Goal: Check status: Check status

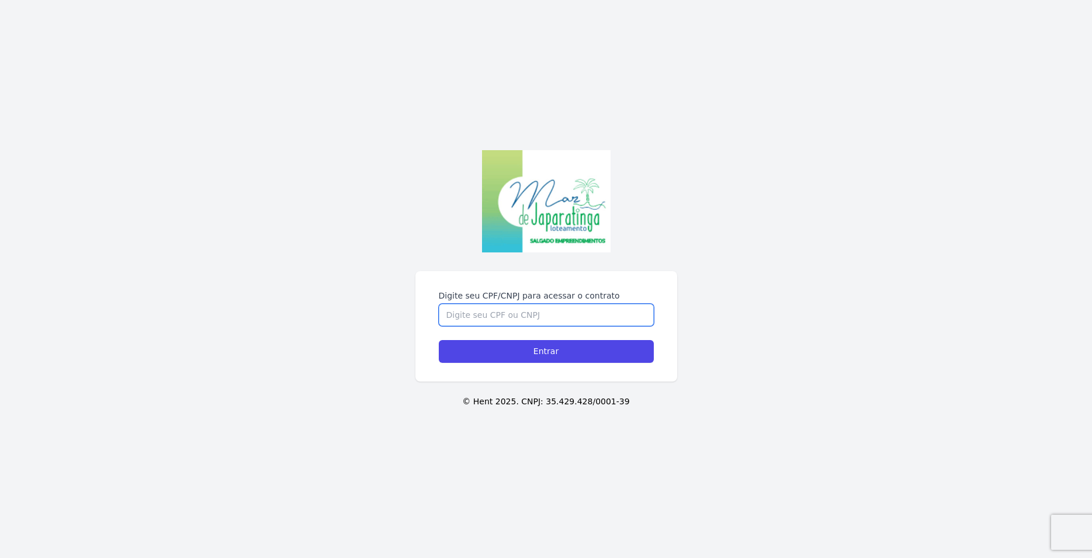
click at [555, 315] on input "Digite seu CPF/CNPJ para acessar o contrato" at bounding box center [546, 315] width 215 height 22
type input "05804279432"
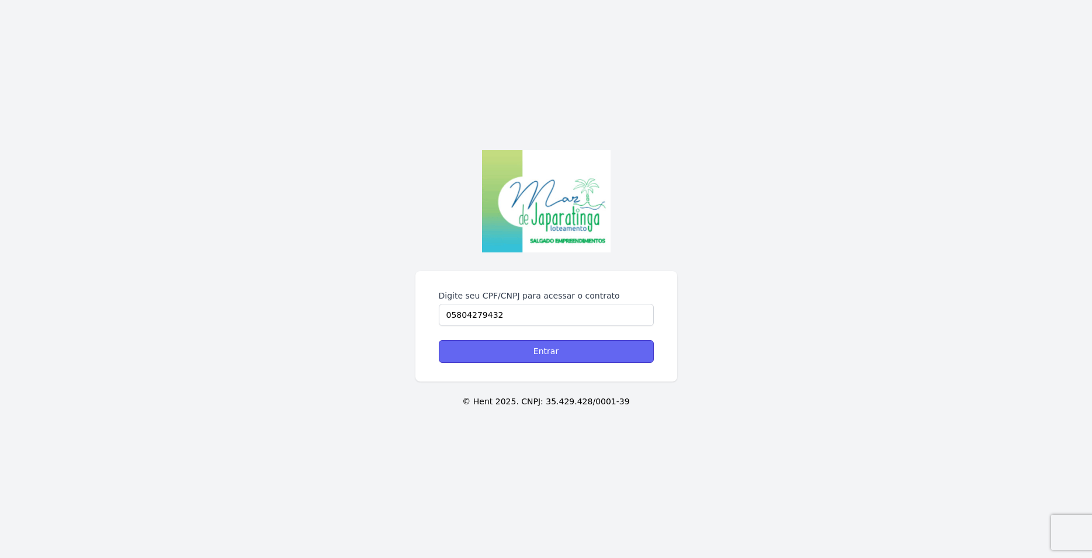
click at [467, 354] on input "Entrar" at bounding box center [546, 351] width 215 height 23
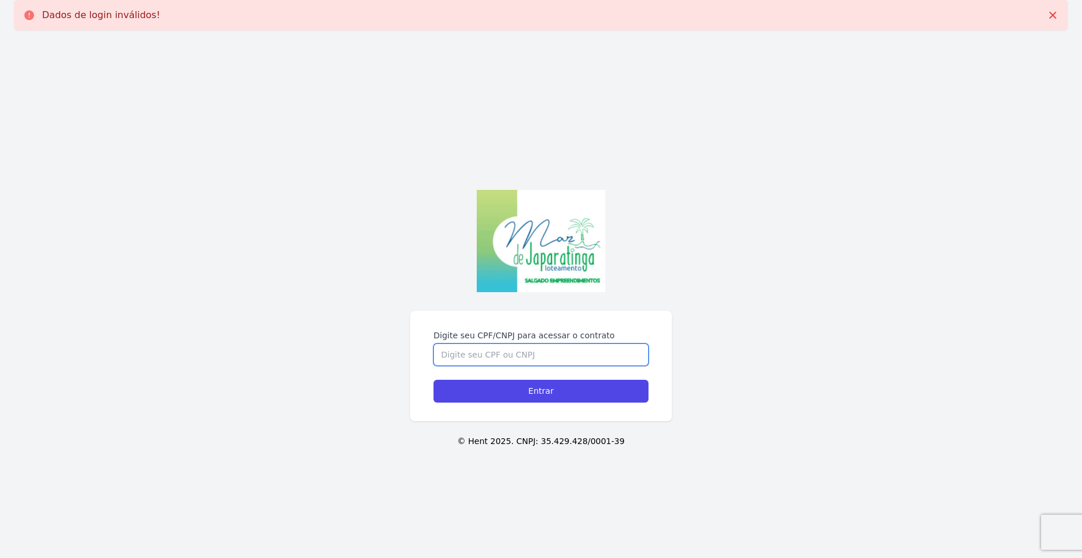
click at [466, 355] on input "Digite seu CPF/CNPJ para acessar o contrato" at bounding box center [540, 354] width 215 height 22
type input "05804279432"
click at [433, 380] on input "Entrar" at bounding box center [540, 391] width 215 height 23
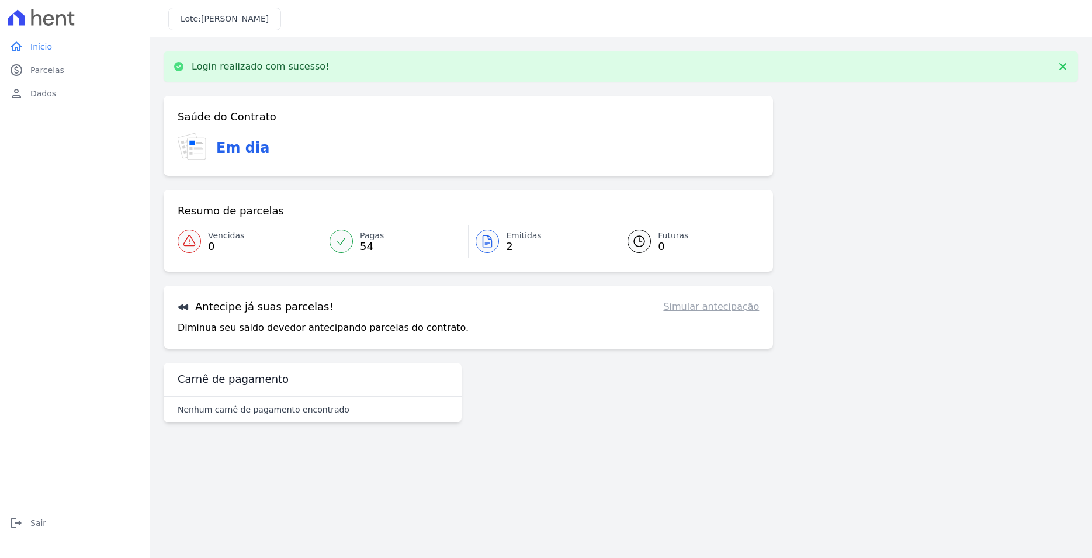
click at [279, 326] on p "Diminua seu saldo devedor antecipando parcelas do contrato." at bounding box center [323, 328] width 291 height 14
click at [509, 247] on span "2" at bounding box center [524, 246] width 36 height 9
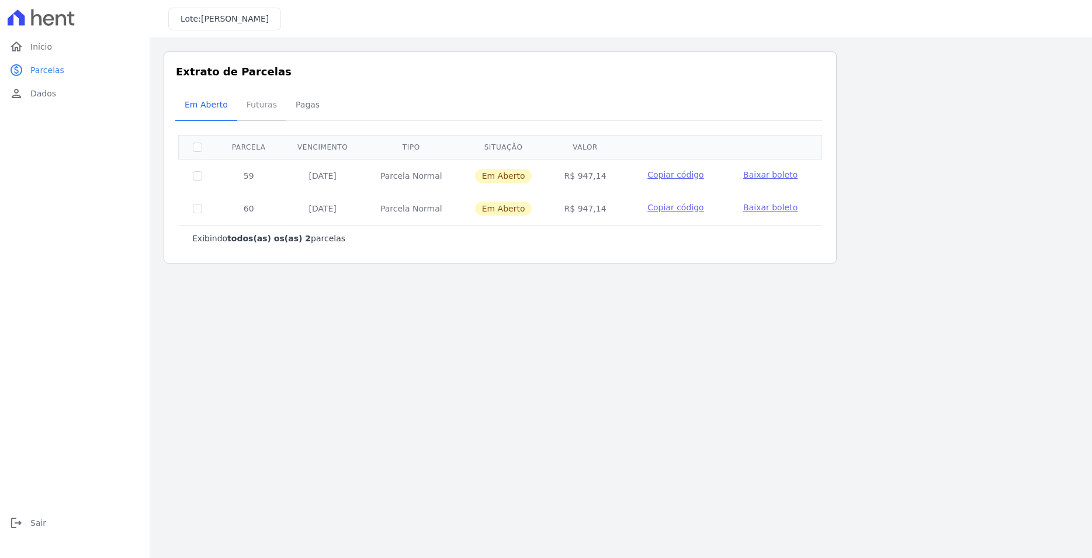
click at [248, 105] on span "Futuras" at bounding box center [261, 104] width 44 height 23
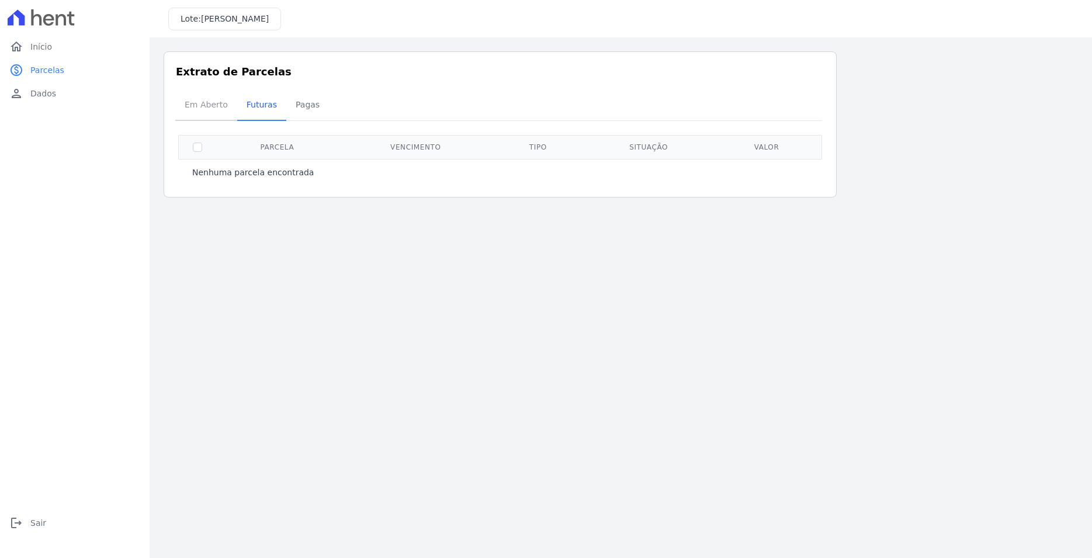
click at [195, 99] on span "Em Aberto" at bounding box center [206, 104] width 57 height 23
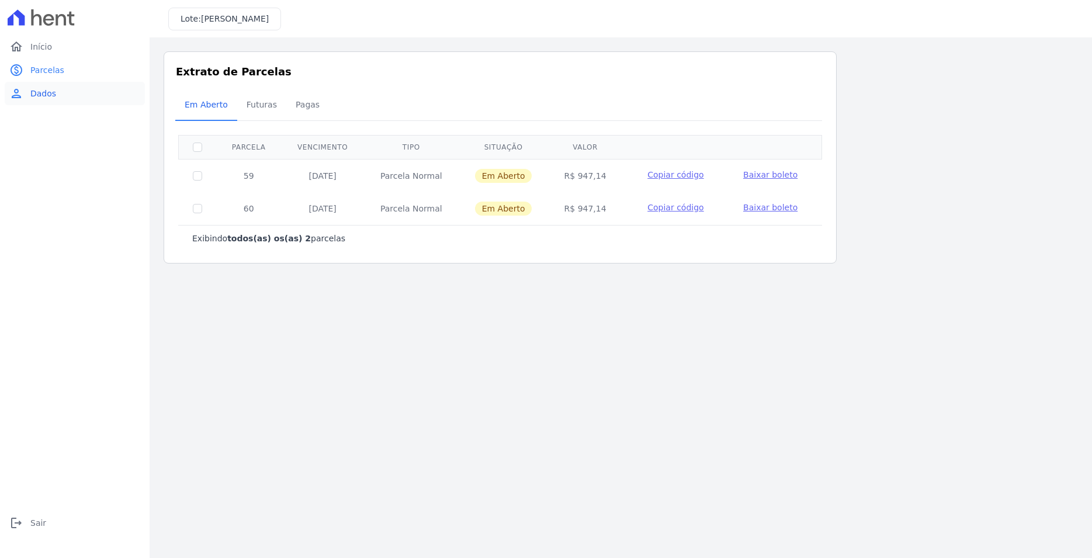
click at [48, 95] on span "Dados" at bounding box center [43, 94] width 26 height 12
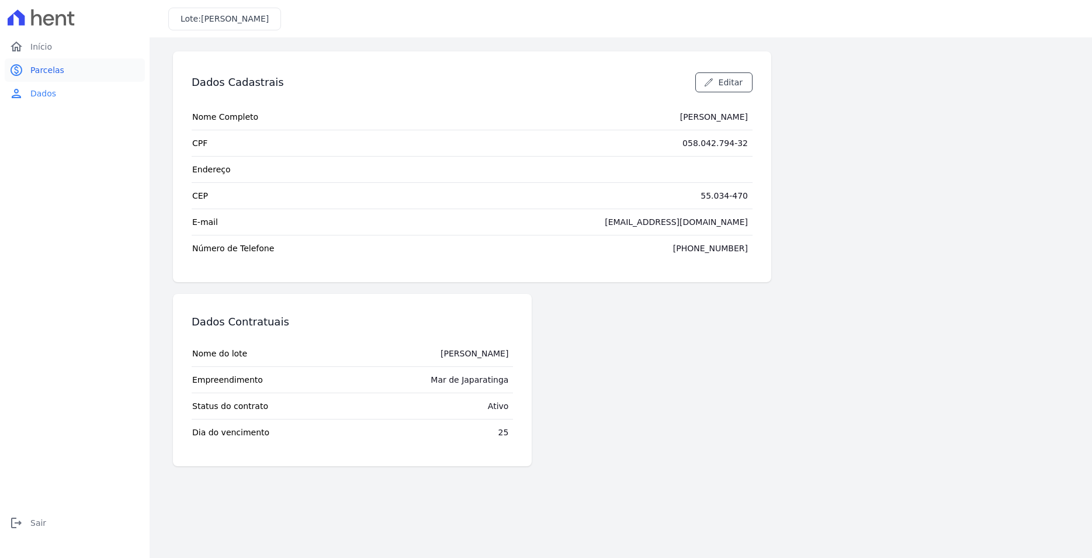
click at [57, 68] on span "Parcelas" at bounding box center [47, 70] width 34 height 12
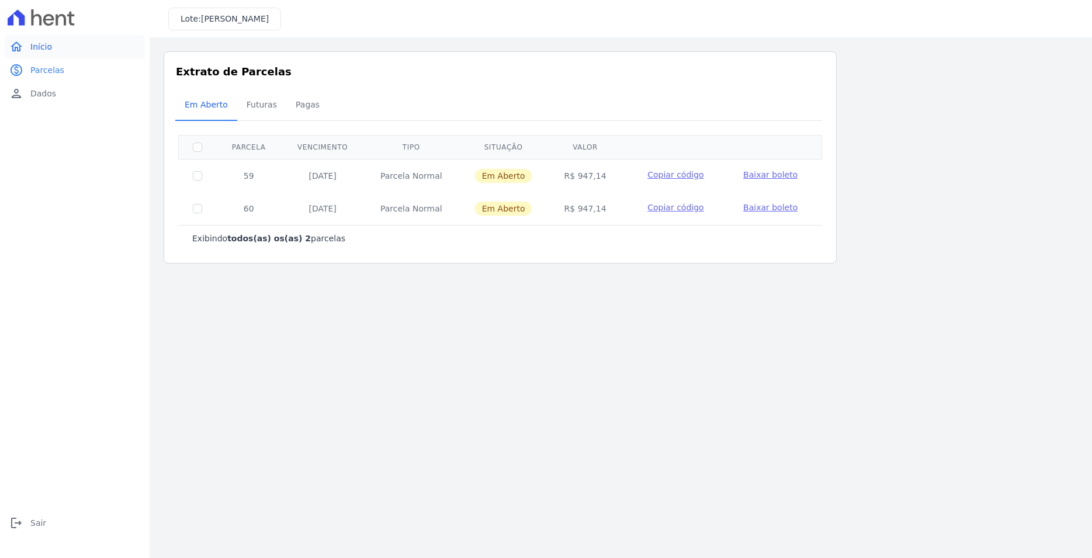
click at [47, 53] on link "home Início" at bounding box center [75, 46] width 140 height 23
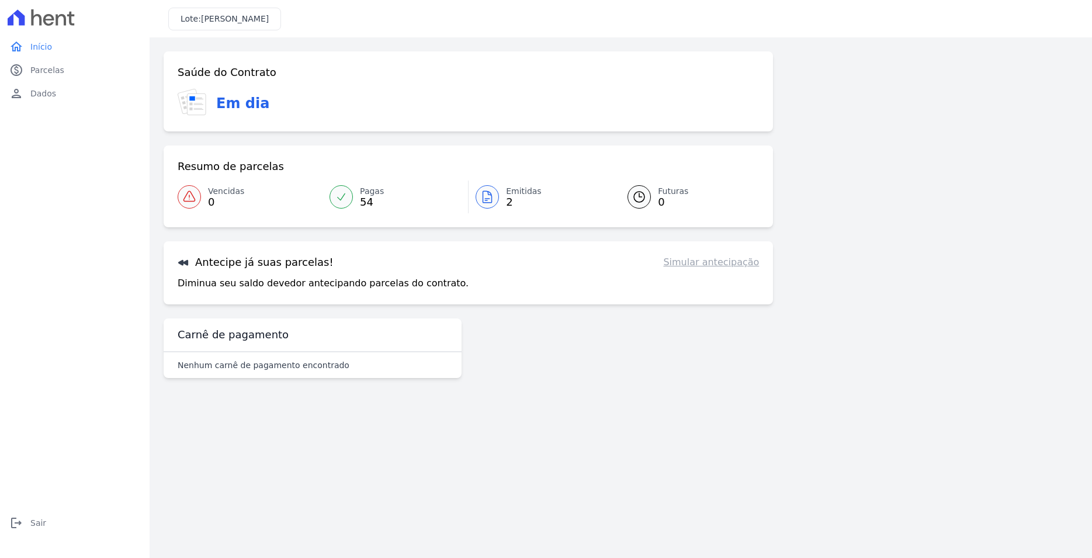
click at [286, 282] on p "Diminua seu saldo devedor antecipando parcelas do contrato." at bounding box center [323, 283] width 291 height 14
